Goal: Information Seeking & Learning: Learn about a topic

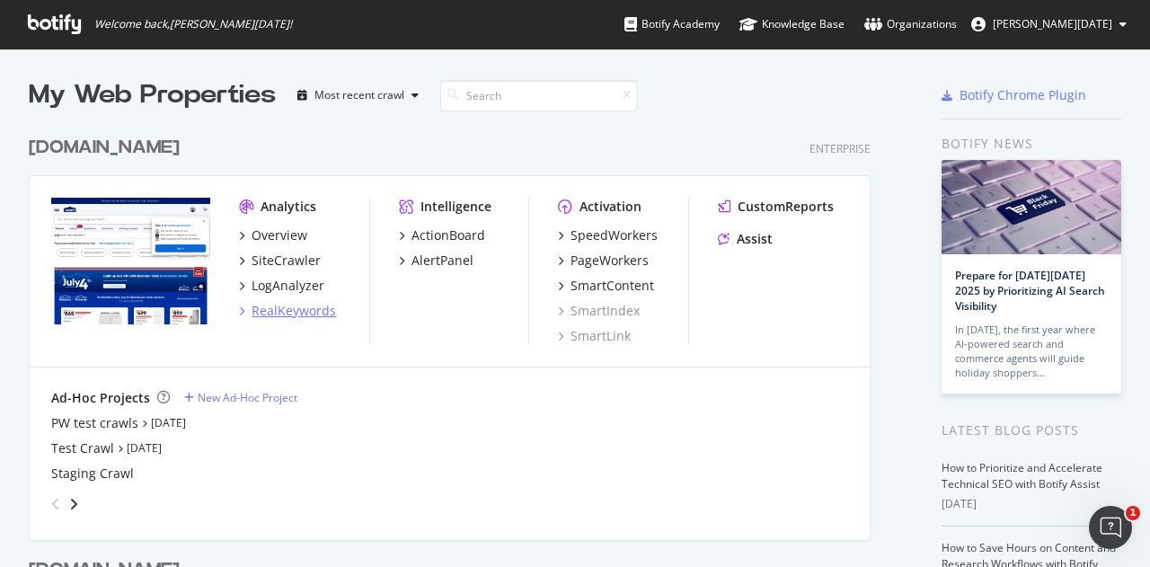
click at [323, 310] on div "RealKeywords" at bounding box center [294, 311] width 84 height 18
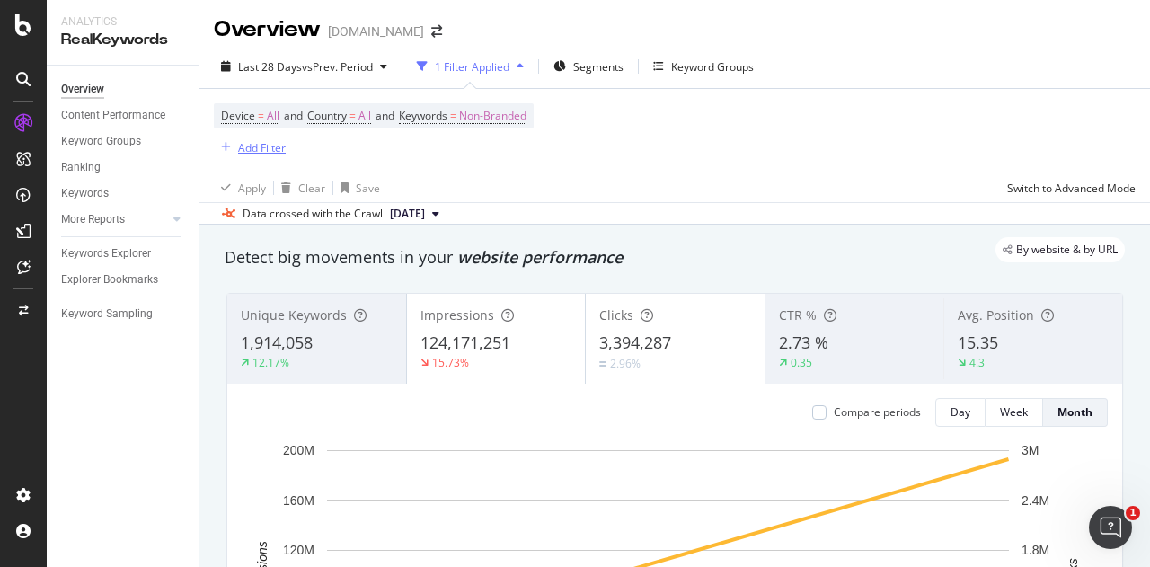
click at [246, 143] on div "Add Filter" at bounding box center [262, 147] width 48 height 15
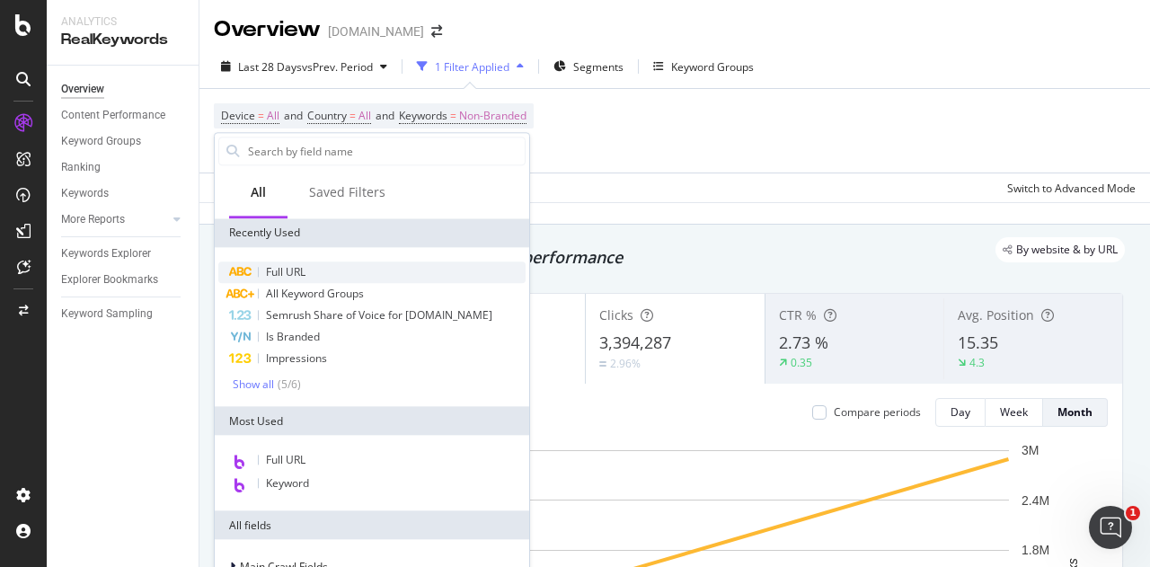
click at [277, 266] on span "Full URL" at bounding box center [286, 271] width 40 height 15
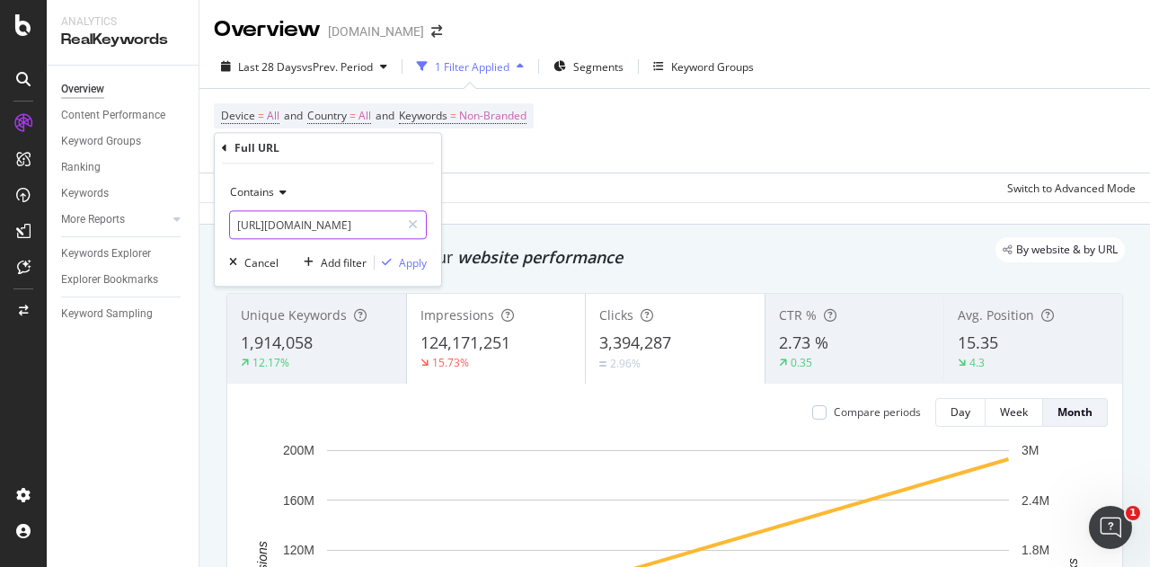
click at [320, 219] on input "[URL][DOMAIN_NAME]" at bounding box center [315, 224] width 170 height 29
type input "/store/"
click at [408, 255] on div "Apply" at bounding box center [413, 262] width 28 height 15
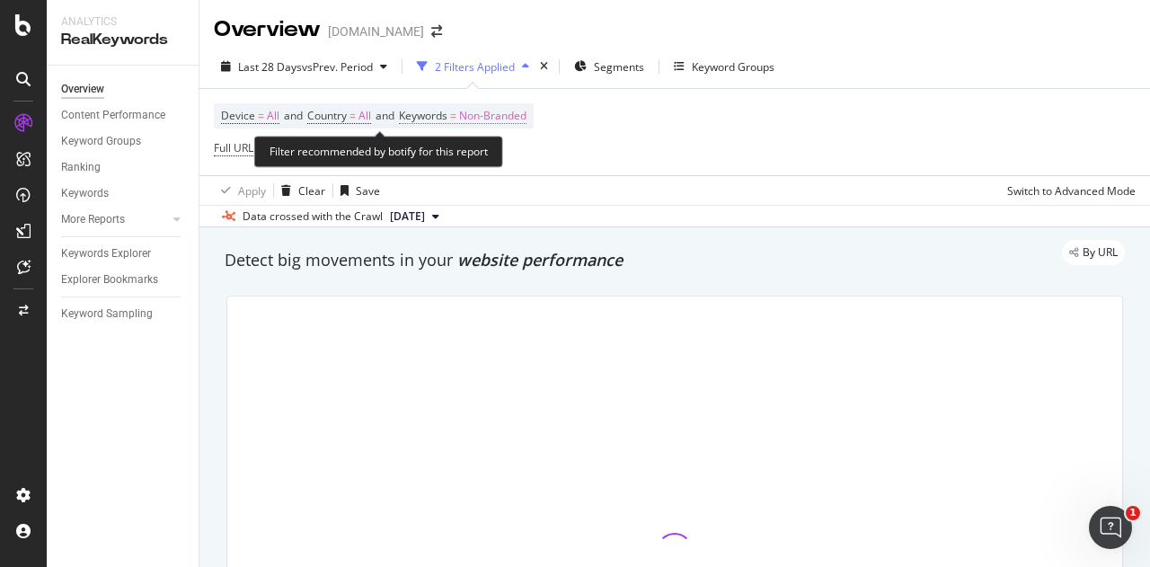
click at [498, 116] on span "Non-Branded" at bounding box center [492, 115] width 67 height 25
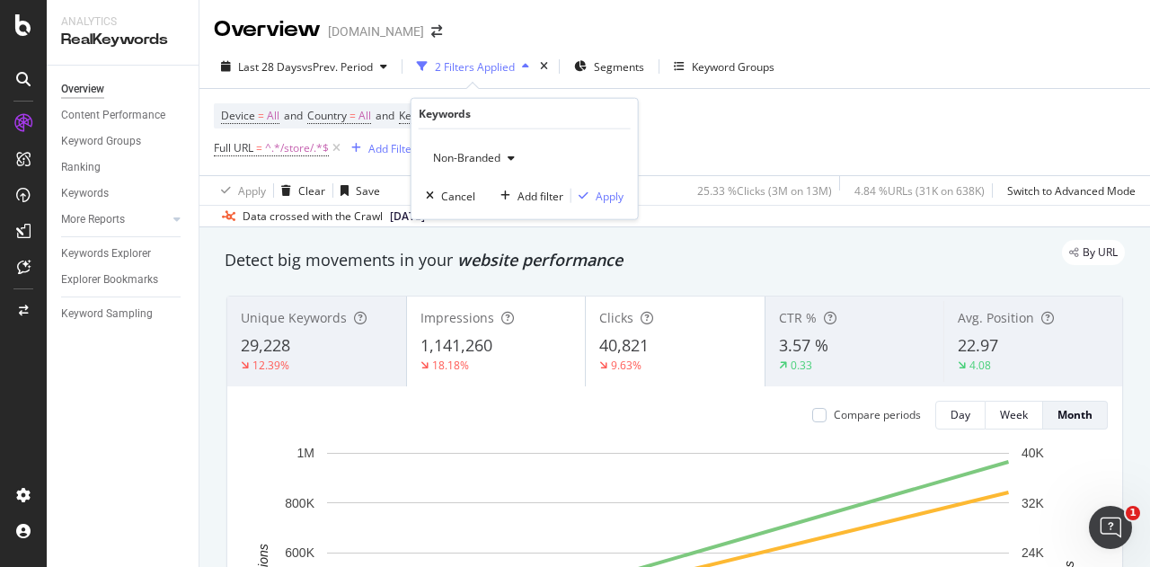
click at [482, 157] on span "Non-Branded" at bounding box center [463, 157] width 75 height 15
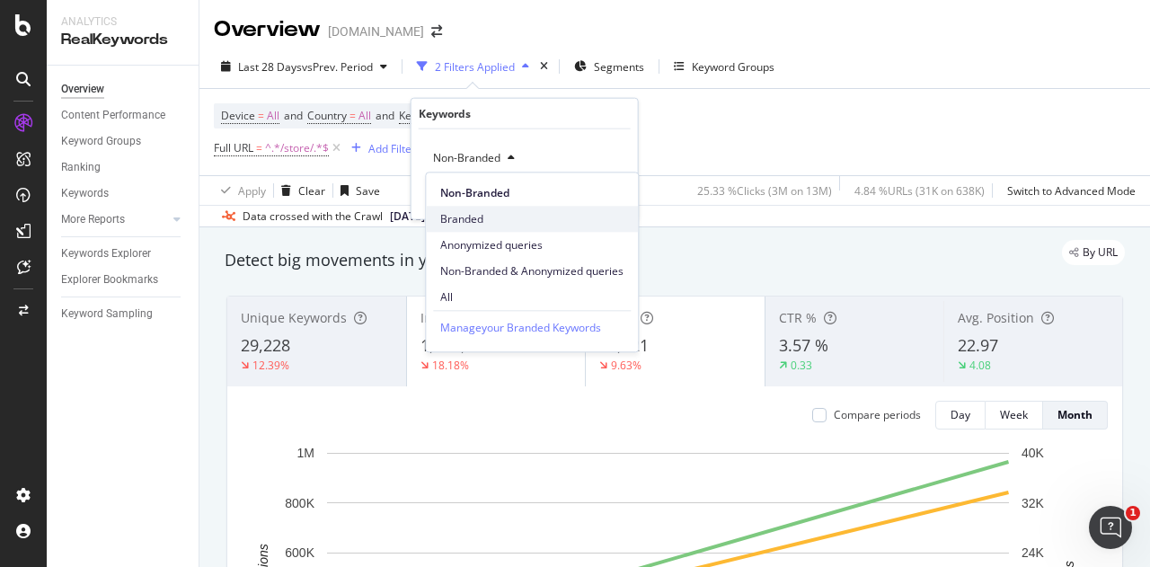
click at [478, 214] on span "Branded" at bounding box center [531, 219] width 183 height 16
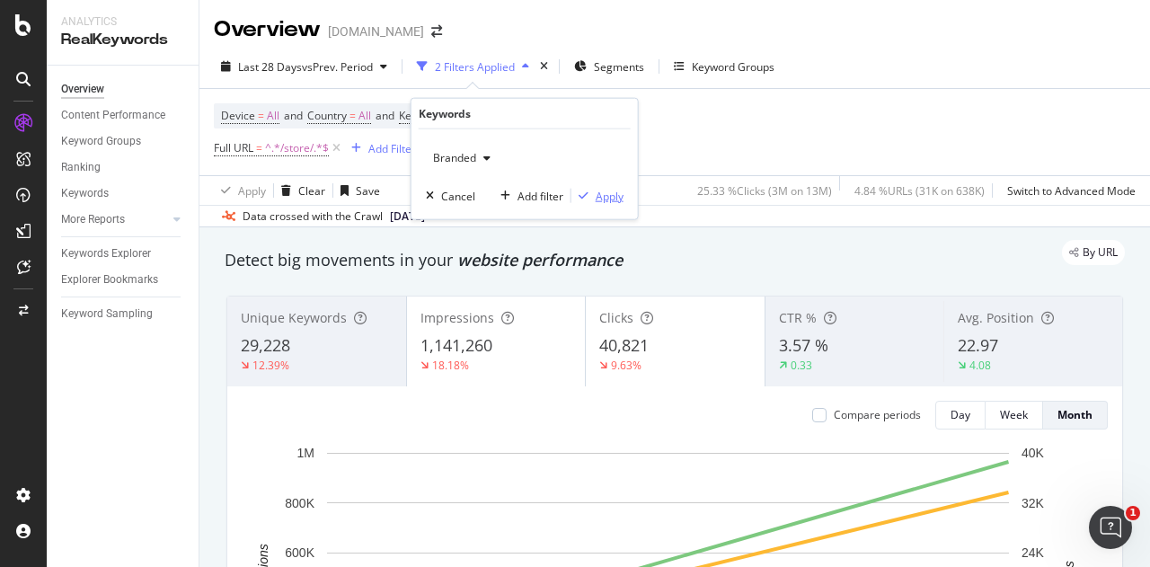
click at [597, 199] on div "Apply" at bounding box center [610, 195] width 28 height 15
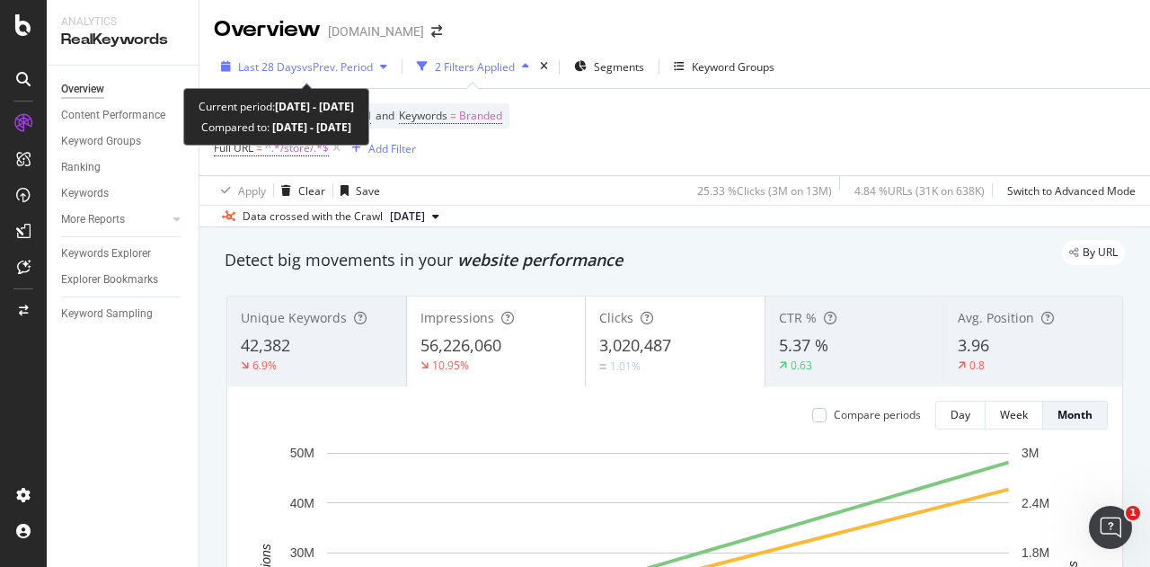
click at [352, 71] on span "vs Prev. Period" at bounding box center [337, 66] width 71 height 15
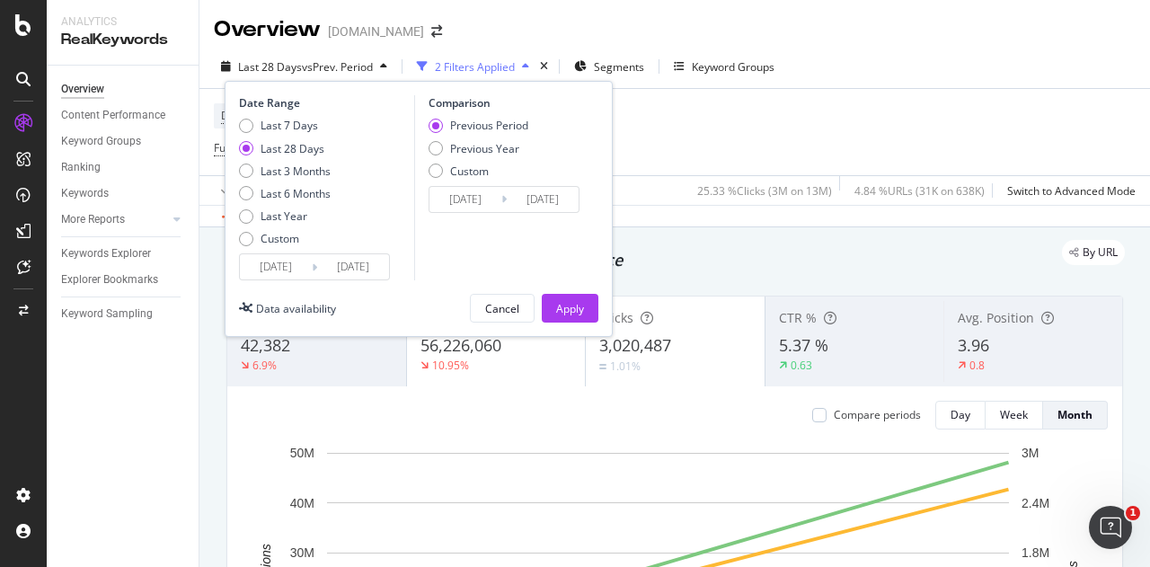
click at [663, 137] on div "Device = All and Country = All and Keywords = Branded Full URL = ^.*/store/.*$ …" at bounding box center [675, 132] width 922 height 86
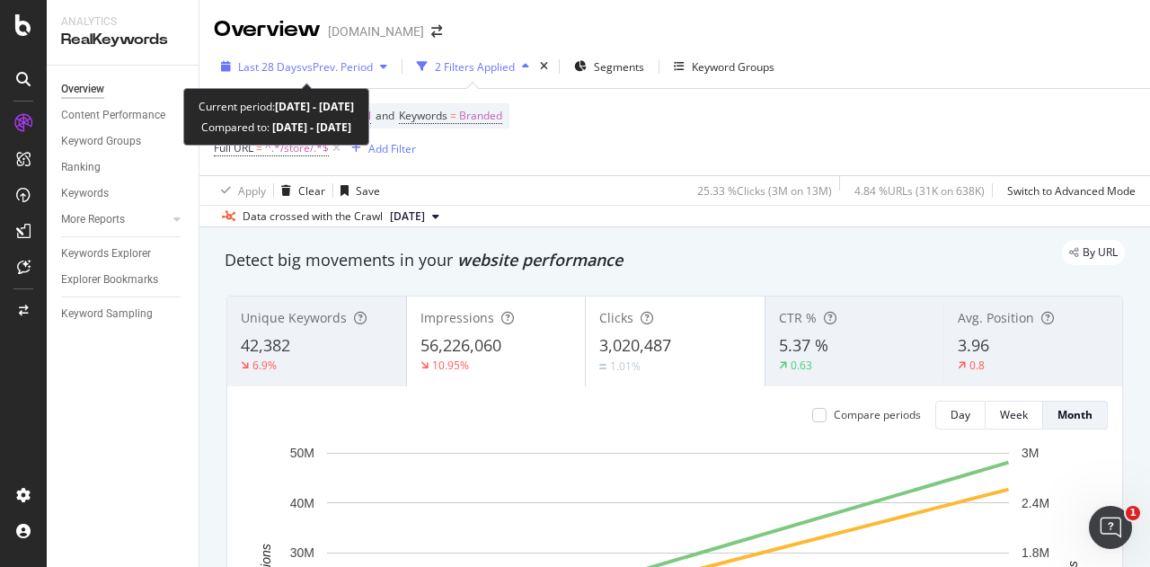
click at [347, 67] on span "vs Prev. Period" at bounding box center [337, 66] width 71 height 15
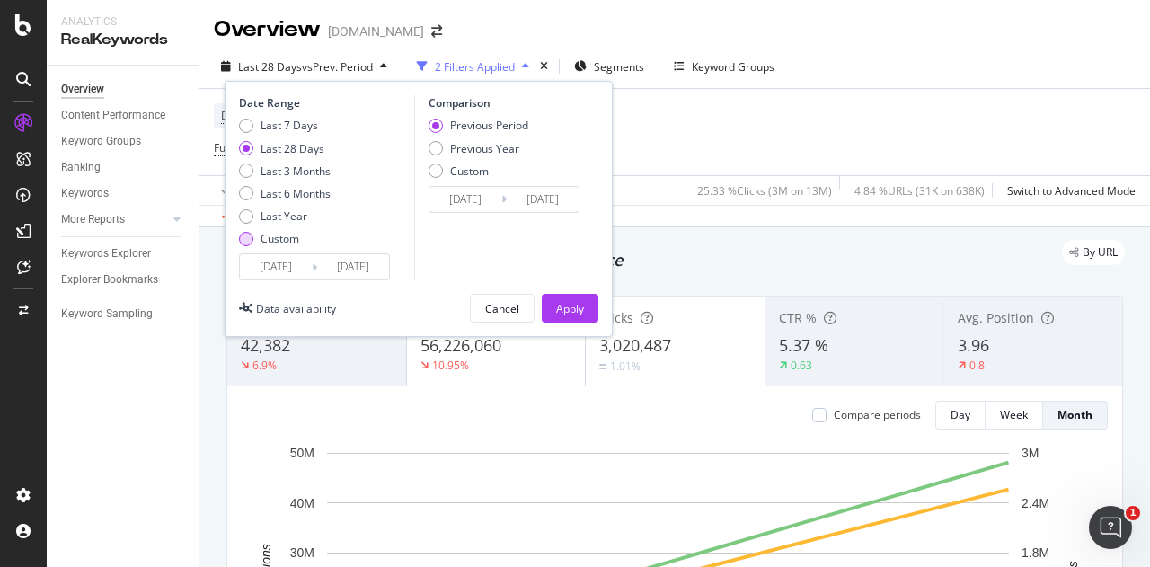
click at [270, 238] on div "Custom" at bounding box center [280, 238] width 39 height 15
click at [274, 268] on input "[DATE]" at bounding box center [276, 266] width 72 height 25
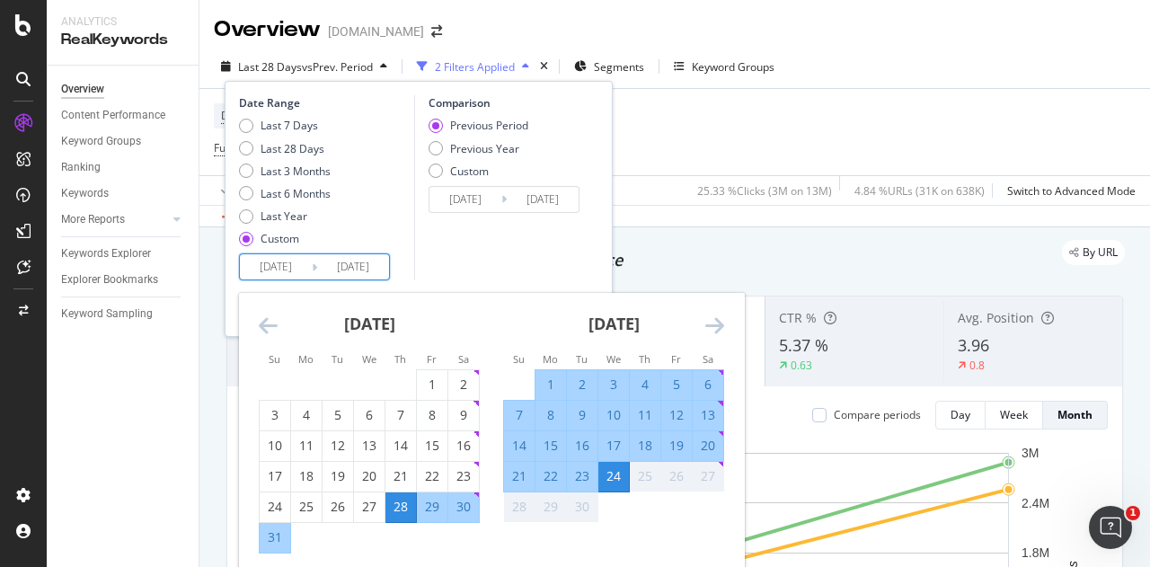
click at [706, 413] on div "13" at bounding box center [708, 415] width 31 height 18
type input "[DATE]"
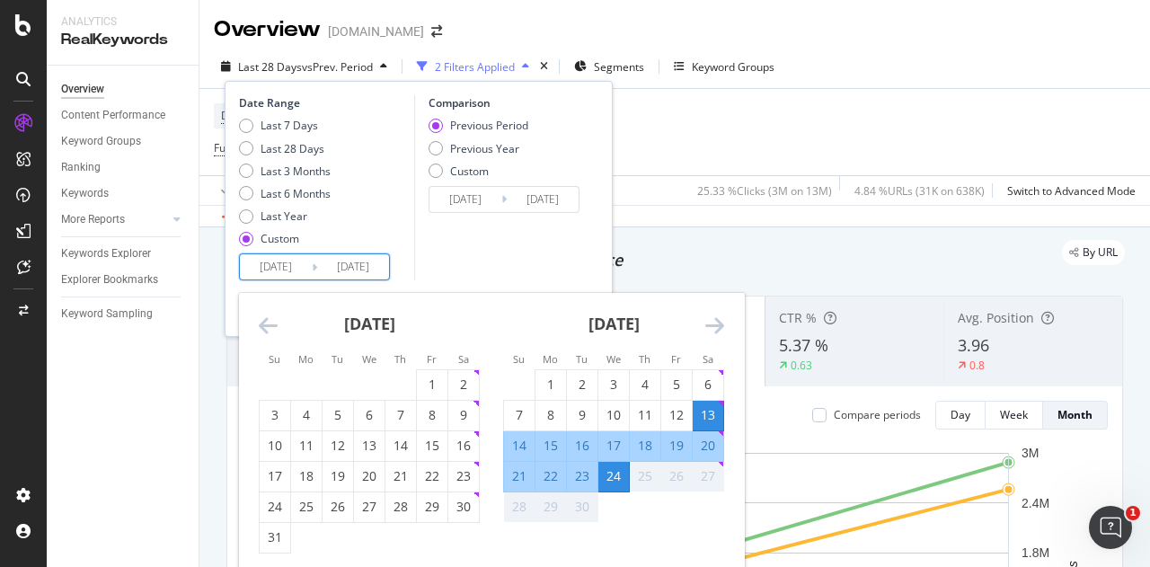
click at [672, 439] on div "19" at bounding box center [676, 446] width 31 height 18
type input "[DATE]"
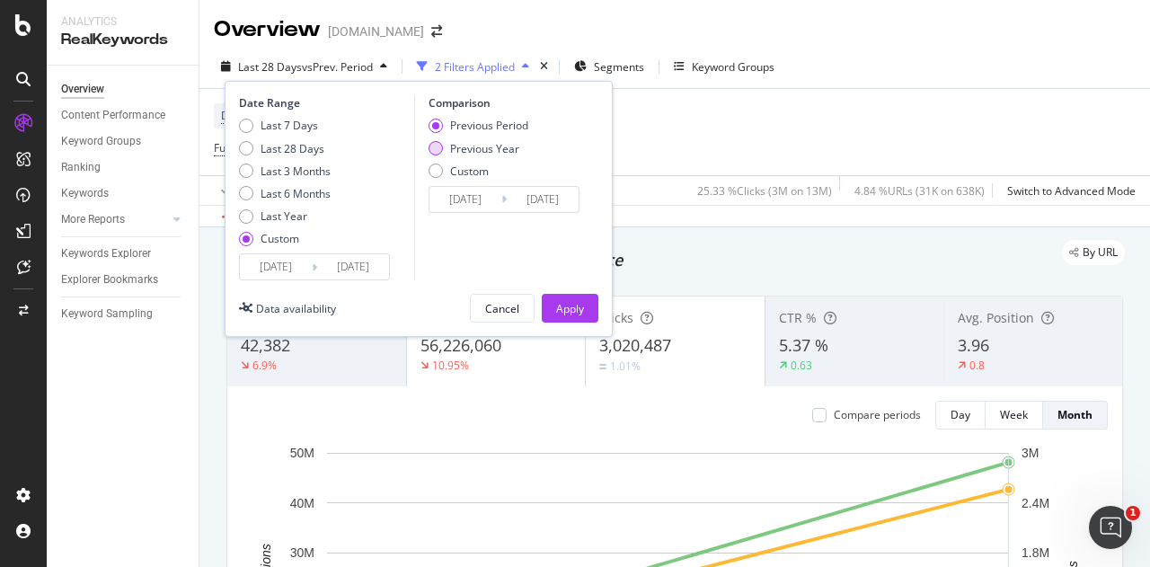
click at [440, 146] on div "Previous Year" at bounding box center [436, 148] width 14 height 14
type input "[DATE]"
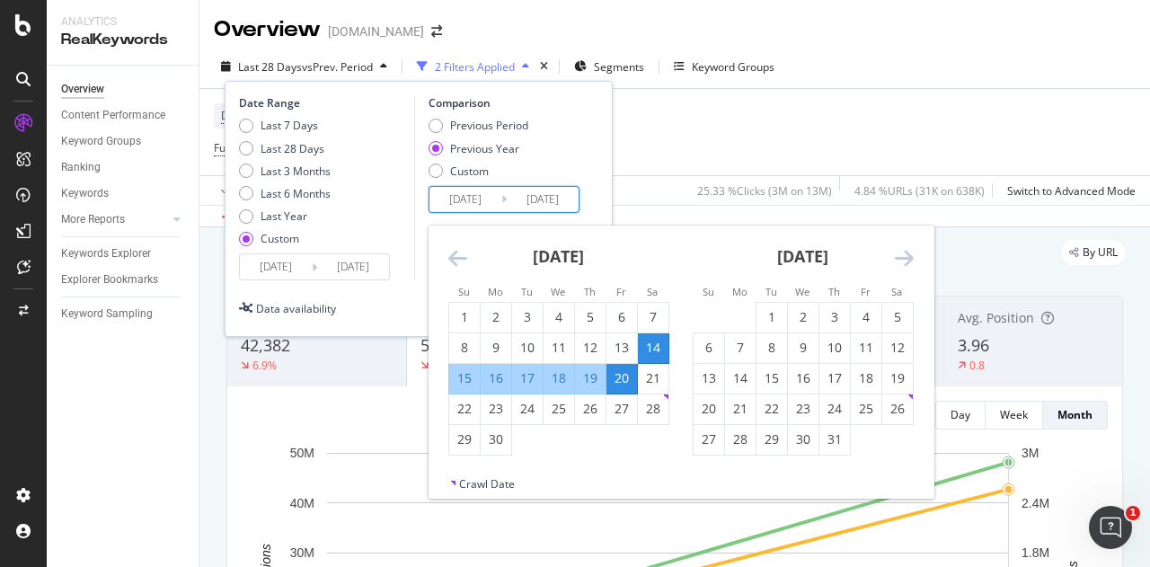
click at [468, 197] on input "[DATE]" at bounding box center [466, 199] width 72 height 25
click at [579, 147] on div "Previous Period Previous Year Custom" at bounding box center [507, 151] width 156 height 67
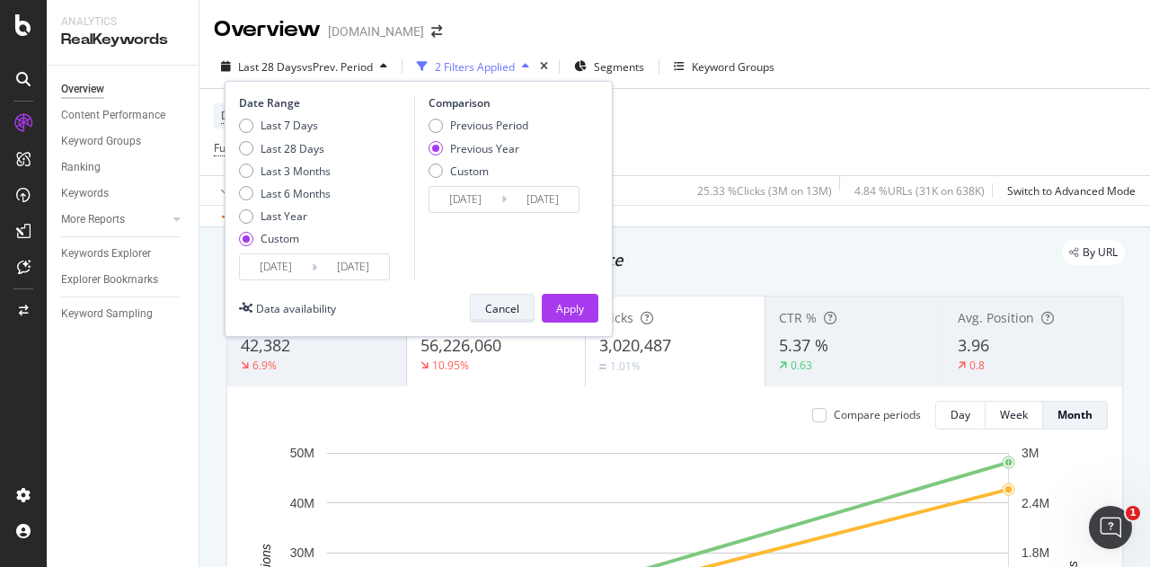
click at [516, 310] on div "Cancel" at bounding box center [502, 308] width 34 height 15
